Goal: Use online tool/utility

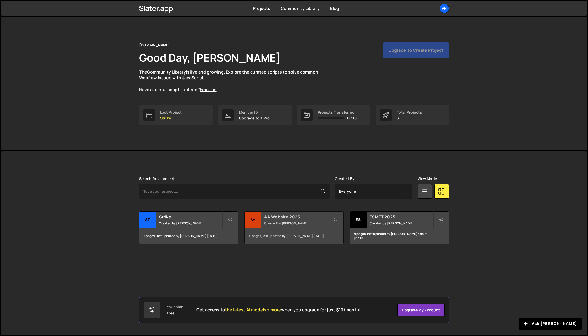
click at [289, 219] on h2 "AA Website 2025" at bounding box center [295, 217] width 63 height 6
click at [292, 217] on h2 "AA Website 2025" at bounding box center [295, 217] width 63 height 6
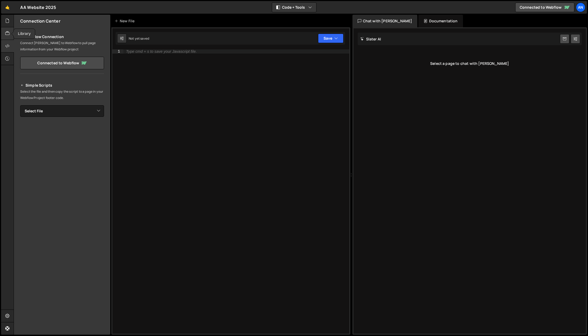
click at [3, 32] on div at bounding box center [7, 33] width 13 height 13
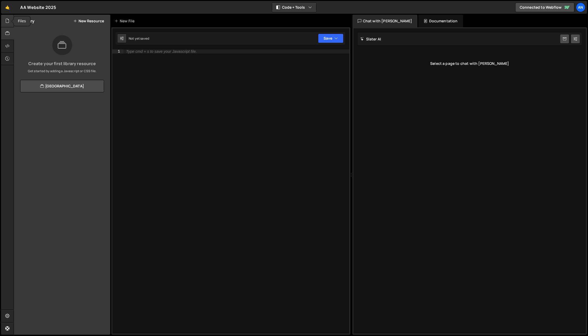
click at [5, 23] on icon at bounding box center [7, 21] width 4 height 6
click at [49, 87] on div "0 p5-grid.js 0" at bounding box center [65, 85] width 90 height 11
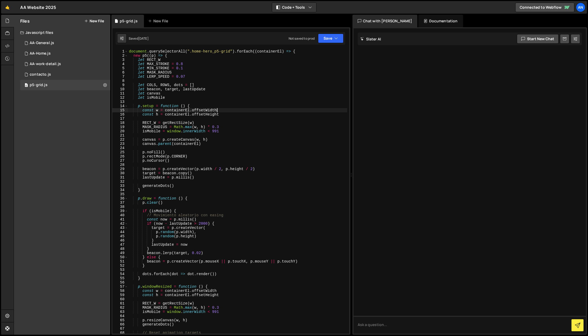
click at [220, 109] on div "document . querySelectorAll ( ".home-hero_p5-grid" ) . forEach (( containerEl )…" at bounding box center [237, 195] width 219 height 293
type textarea "})"
